Goal: Information Seeking & Learning: Check status

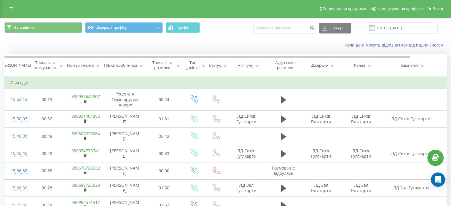
click at [267, 20] on div "Всі дзвінки Джерела трафіку Графік Експорт .csv .xls .xlsx 20.09.2025 - 20.09.2…" at bounding box center [225, 28] width 450 height 20
click at [269, 25] on input at bounding box center [284, 28] width 63 height 11
paste input "099) 711-08-67"
type input "0997110867"
click at [316, 30] on button "submit" at bounding box center [312, 28] width 8 height 11
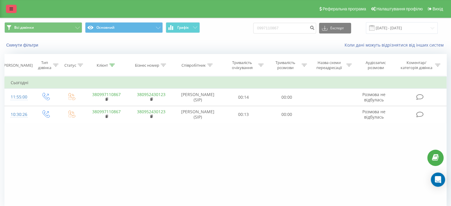
click at [7, 10] on link at bounding box center [11, 9] width 11 height 8
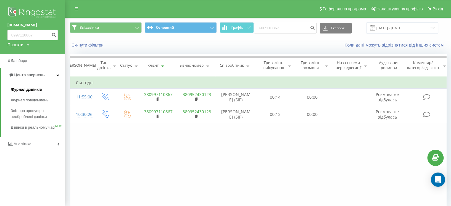
click at [26, 88] on span "Журнал дзвінків" at bounding box center [26, 90] width 31 height 6
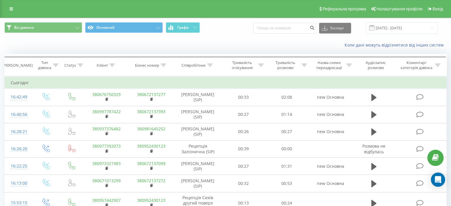
click at [202, 49] on div "Коли дані можуть відрізнятися вiд інших систем" at bounding box center [225, 45] width 450 height 14
drag, startPoint x: 71, startPoint y: 47, endPoint x: 87, endPoint y: 12, distance: 39.1
click at [70, 47] on div "Коли дані можуть відрізнятися вiд інших систем" at bounding box center [225, 45] width 450 height 14
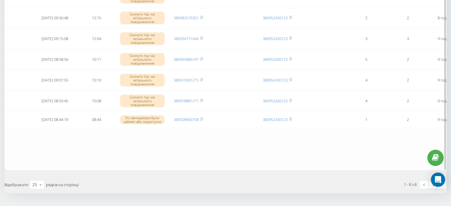
scroll to position [132, 0]
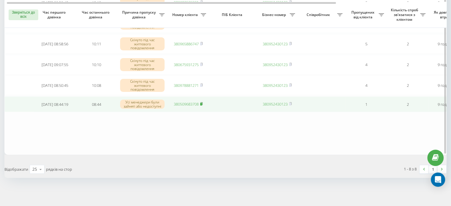
click at [201, 103] on rect at bounding box center [201, 104] width 2 height 3
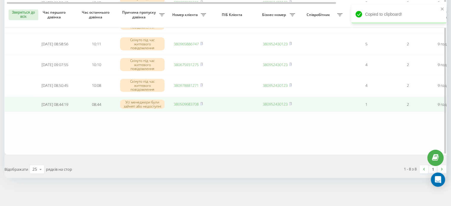
click at [194, 104] on link "380509683708" at bounding box center [186, 103] width 25 height 5
click at [202, 103] on rect at bounding box center [201, 104] width 2 height 3
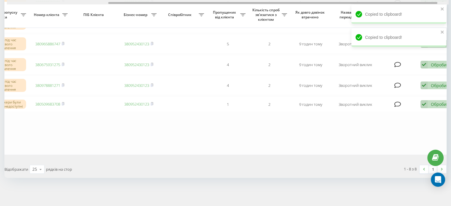
drag, startPoint x: 279, startPoint y: 2, endPoint x: 406, endPoint y: 15, distance: 128.1
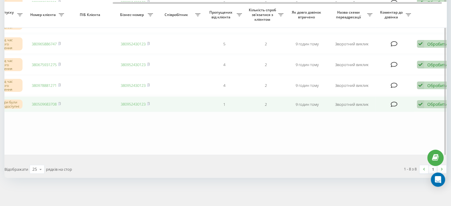
click at [433, 104] on font "Обробити" at bounding box center [437, 104] width 20 height 6
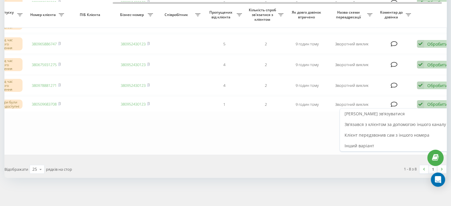
drag, startPoint x: 397, startPoint y: 115, endPoint x: 390, endPoint y: 127, distance: 13.2
click at [397, 116] on div "Невдома зв'язуватися" at bounding box center [395, 113] width 111 height 11
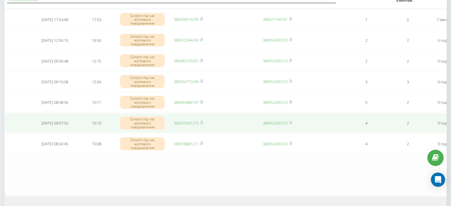
scroll to position [89, 0]
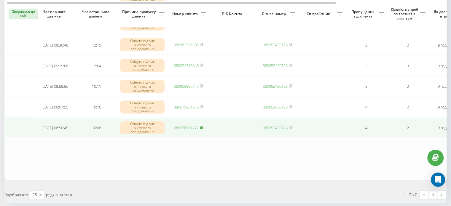
click at [203, 127] on icon at bounding box center [201, 128] width 3 height 4
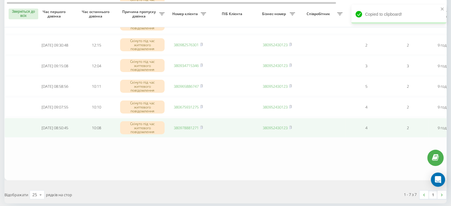
click at [188, 127] on link "380978881271" at bounding box center [186, 127] width 25 height 5
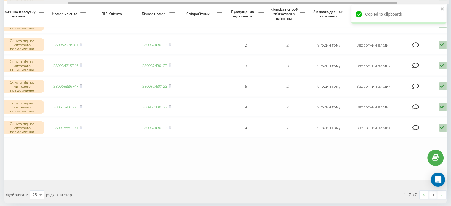
drag, startPoint x: 267, startPoint y: 2, endPoint x: 373, endPoint y: 9, distance: 106.9
click at [372, 9] on div "leoderm.ua Проєкти leoderm.ua Дашборд Центр звернень Журнал дзвінків Журнал пов…" at bounding box center [225, 14] width 451 height 206
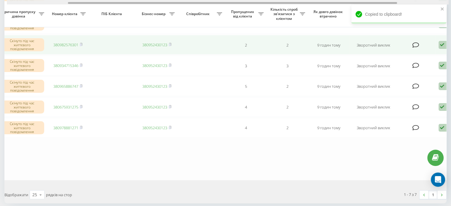
scroll to position [0, 141]
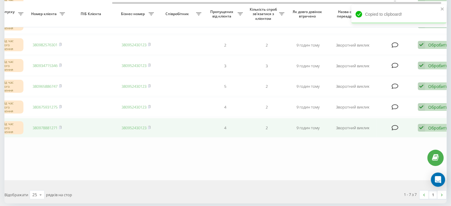
click at [429, 127] on font "Обробити" at bounding box center [438, 128] width 20 height 6
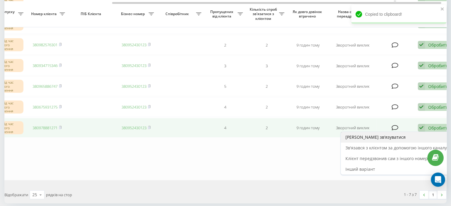
click at [399, 137] on div "Невдома зв'язуватися" at bounding box center [395, 137] width 111 height 11
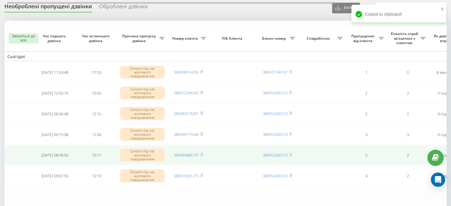
scroll to position [89, 0]
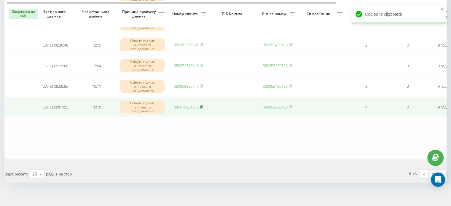
click at [202, 106] on rect at bounding box center [201, 107] width 2 height 3
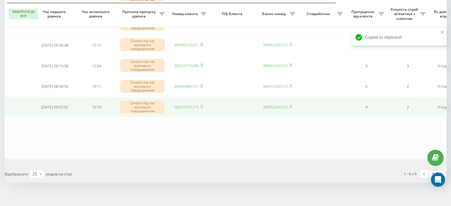
click at [188, 106] on link "380675931275" at bounding box center [186, 106] width 25 height 5
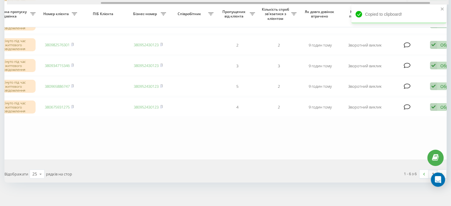
drag, startPoint x: 306, startPoint y: 3, endPoint x: 410, endPoint y: 7, distance: 104.4
click at [403, 7] on div "leoderm.ua Проєкти leoderm.ua Дашборд Центр звернень Журнал дзвінків Журнал пов…" at bounding box center [225, 14] width 451 height 206
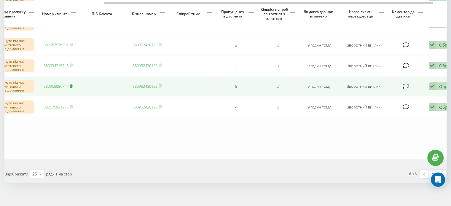
click at [71, 85] on rect at bounding box center [71, 86] width 2 height 3
click at [60, 86] on link "380965886747" at bounding box center [56, 86] width 25 height 5
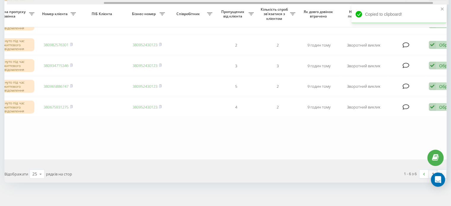
scroll to position [0, 151]
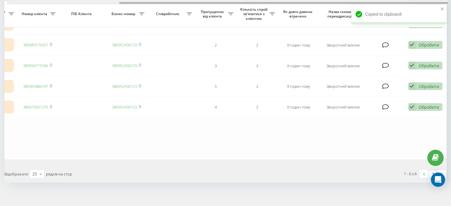
drag, startPoint x: 157, startPoint y: 2, endPoint x: 255, endPoint y: 15, distance: 98.9
click at [213, 4] on div "Зверніться до всіх Час першого дзвінка Час останнього дзвінка Причина пропуску …" at bounding box center [225, 55] width 442 height 207
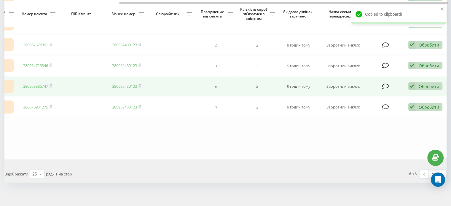
click at [420, 84] on font "Обробити" at bounding box center [428, 87] width 20 height 6
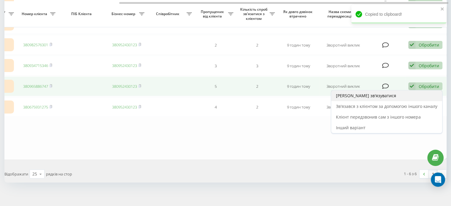
click at [394, 96] on div "Невдома зв'язуватися" at bounding box center [386, 95] width 111 height 11
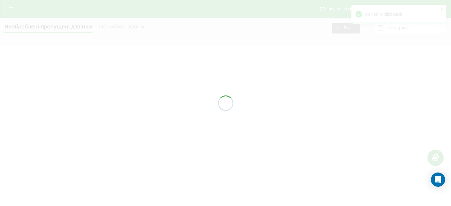
scroll to position [0, 0]
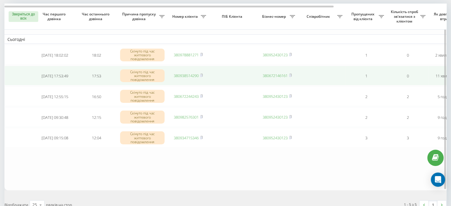
scroll to position [30, 0]
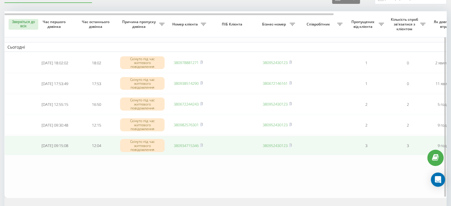
click at [204, 143] on td "380934715346" at bounding box center [187, 146] width 41 height 20
click at [185, 145] on link "380934715346" at bounding box center [186, 145] width 25 height 5
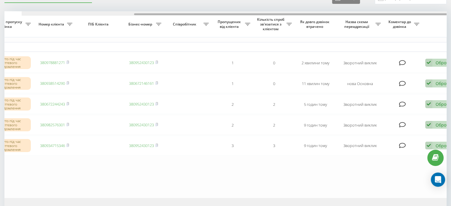
scroll to position [0, 151]
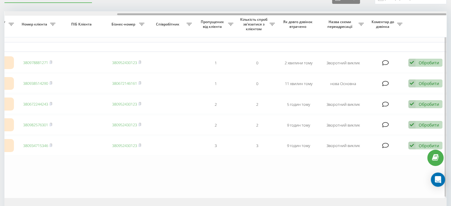
drag, startPoint x: 181, startPoint y: 14, endPoint x: 334, endPoint y: 37, distance: 154.7
click at [334, 37] on div "Зверніться до всіх Час першого дзвінка Час останнього дзвінка Причина пропуску …" at bounding box center [225, 104] width 442 height 187
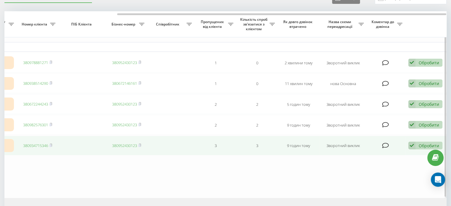
click at [422, 146] on font "Обробити" at bounding box center [428, 146] width 20 height 6
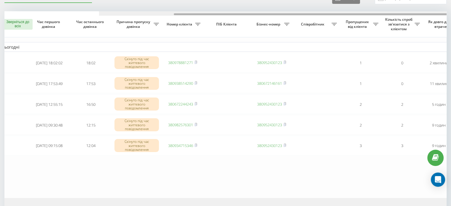
scroll to position [0, 0]
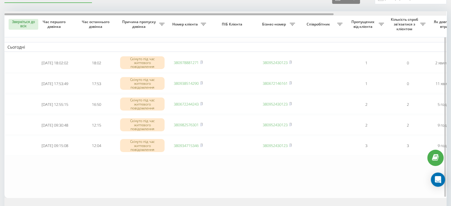
drag, startPoint x: 129, startPoint y: 15, endPoint x: 18, endPoint y: 17, distance: 110.8
click at [18, 17] on div "Зверніться до всіх Час першого дзвінка Час останнього дзвінка Причина пропуску …" at bounding box center [225, 104] width 442 height 187
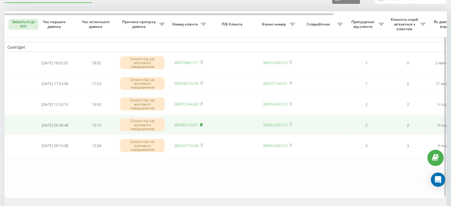
click at [201, 124] on rect at bounding box center [201, 125] width 2 height 3
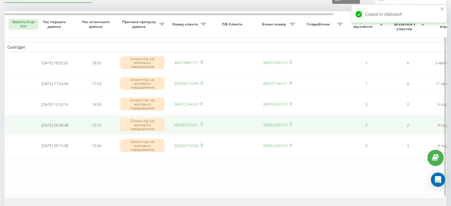
click at [188, 125] on link "380982576301" at bounding box center [186, 124] width 25 height 5
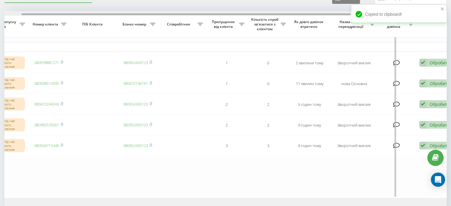
drag, startPoint x: 253, startPoint y: 15, endPoint x: 378, endPoint y: 28, distance: 126.1
click at [370, 23] on div "leoderm.ua Проєкти leoderm.ua Дашборд Центр звернень Журнал дзвінків Журнал пов…" at bounding box center [225, 73] width 451 height 206
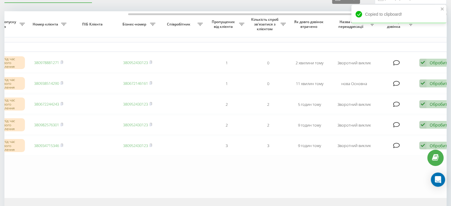
scroll to position [0, 151]
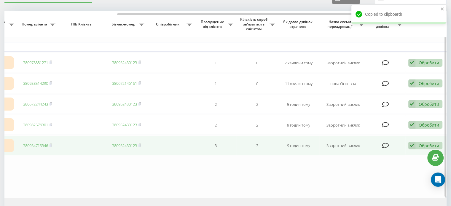
click at [421, 148] on div "Обробити" at bounding box center [428, 146] width 20 height 6
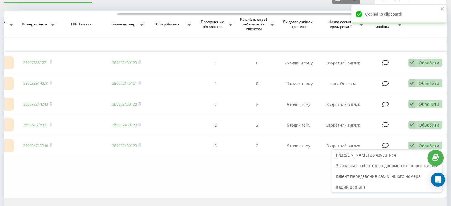
click at [362, 155] on font "Невдома зв'язуватися" at bounding box center [366, 155] width 60 height 6
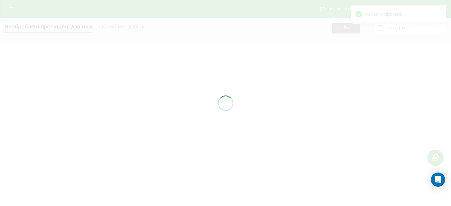
scroll to position [0, 0]
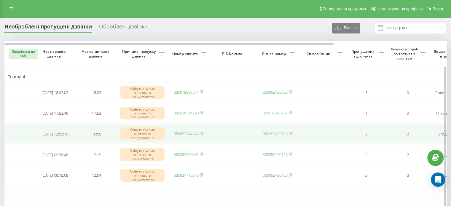
click at [201, 132] on rect at bounding box center [201, 133] width 2 height 3
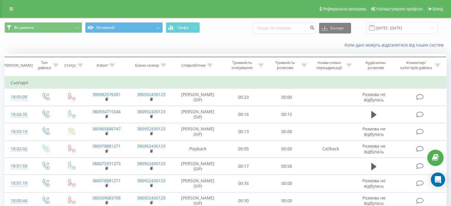
click at [64, 50] on div "Коли дані можуть відрізнятися вiд інших систем" at bounding box center [225, 45] width 450 height 14
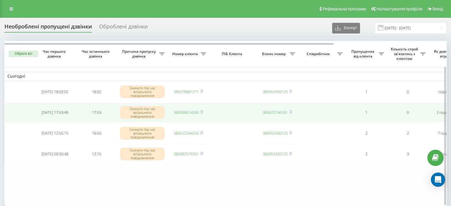
drag, startPoint x: 185, startPoint y: 111, endPoint x: 190, endPoint y: 110, distance: 5.1
click at [185, 111] on link "380938514290" at bounding box center [186, 112] width 25 height 5
click at [202, 112] on icon at bounding box center [201, 112] width 2 height 3
